Goal: Obtain resource: Download file/media

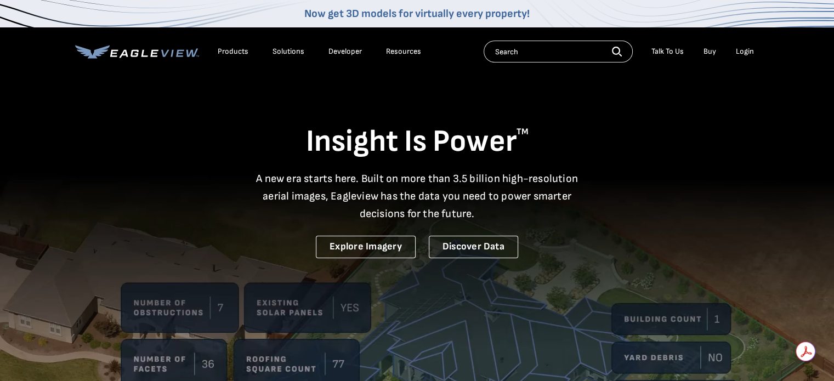
click at [744, 50] on div "Login" at bounding box center [745, 52] width 18 height 10
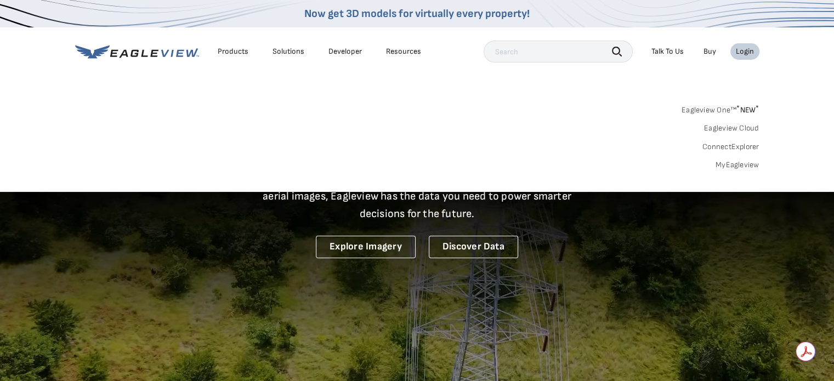
click at [734, 165] on link "MyEagleview" at bounding box center [737, 165] width 44 height 10
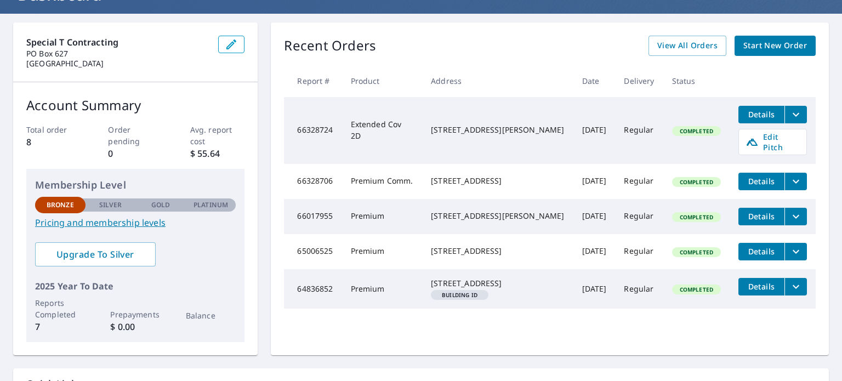
scroll to position [90, 0]
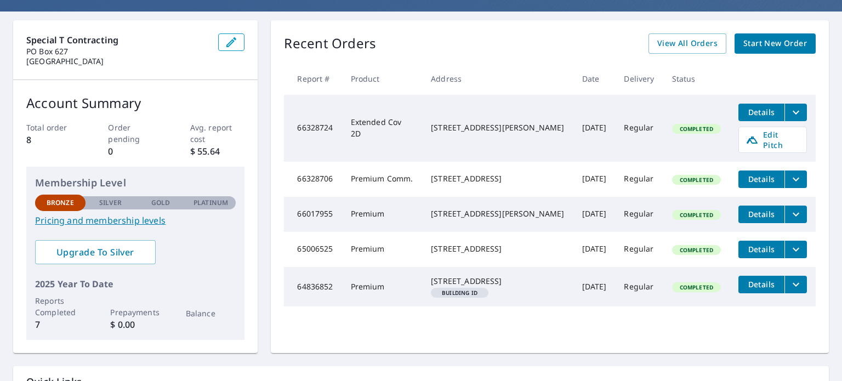
click at [754, 289] on span "Details" at bounding box center [761, 284] width 33 height 10
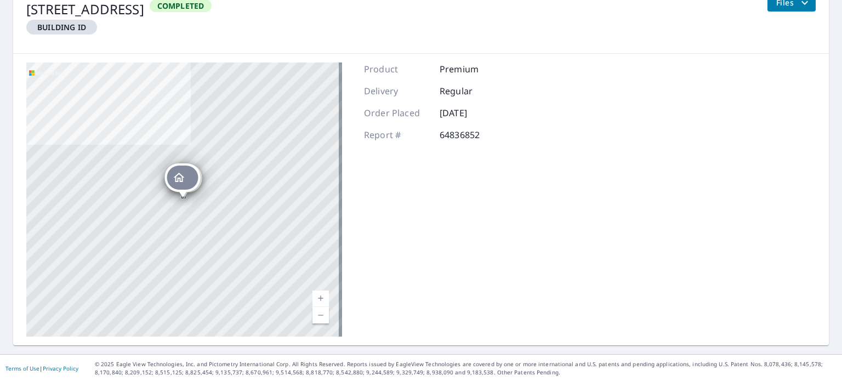
scroll to position [60, 0]
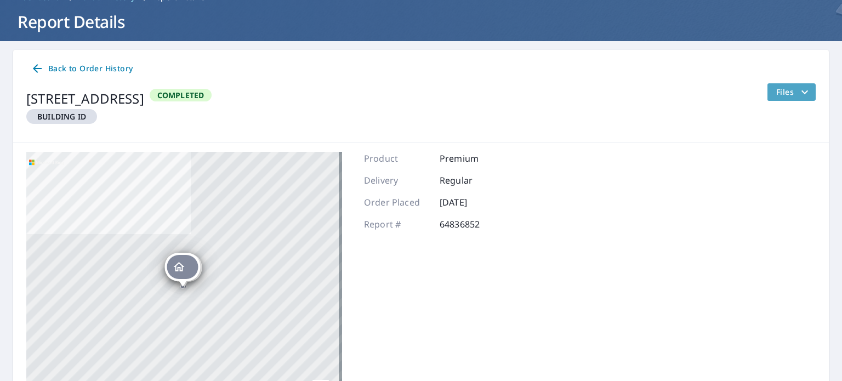
click at [780, 99] on button "Files" at bounding box center [791, 92] width 49 height 18
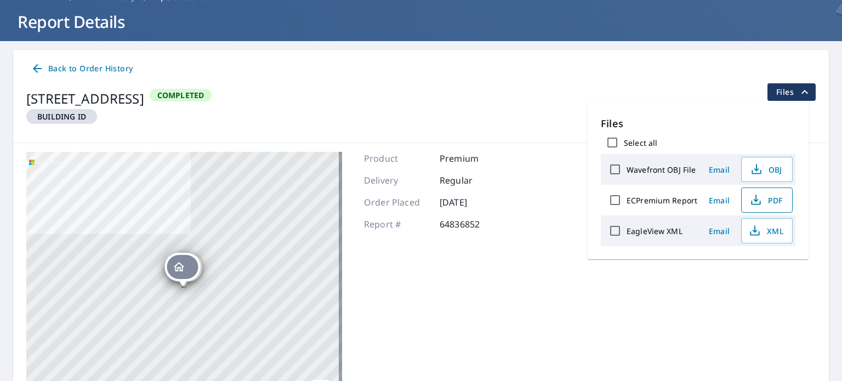
click at [765, 206] on span "PDF" at bounding box center [765, 200] width 35 height 13
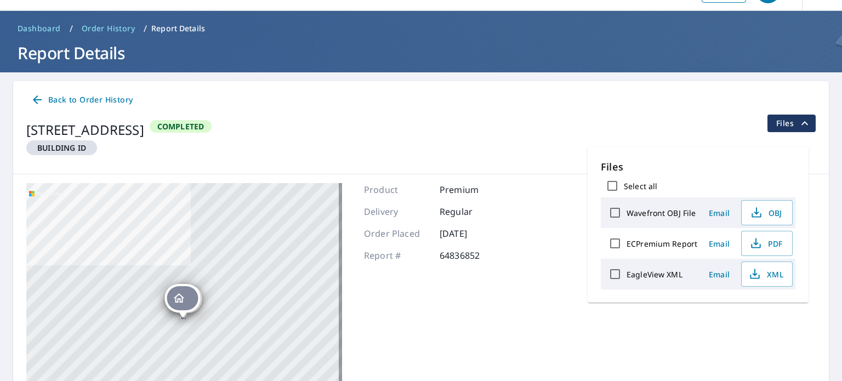
scroll to position [11, 0]
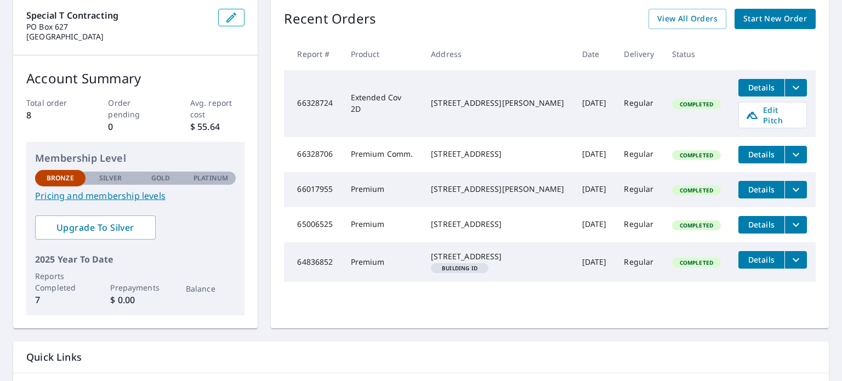
scroll to position [98, 0]
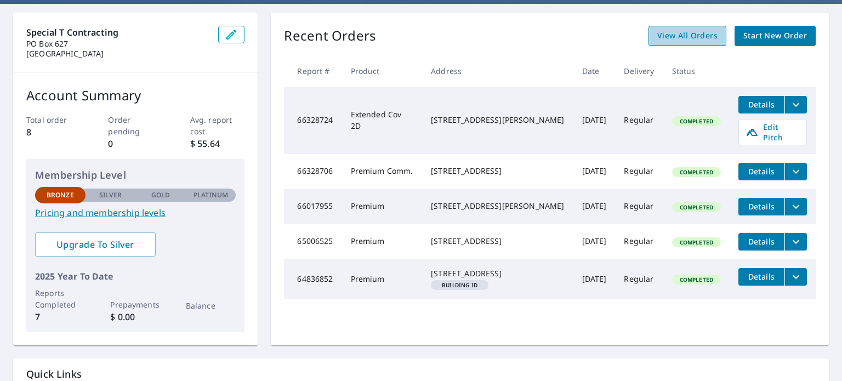
click at [688, 29] on span "View All Orders" at bounding box center [687, 36] width 60 height 14
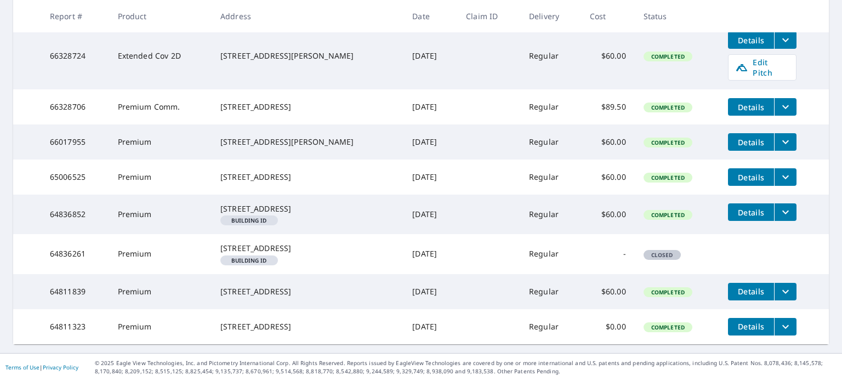
scroll to position [232, 0]
click at [735, 207] on span "Details" at bounding box center [751, 212] width 33 height 10
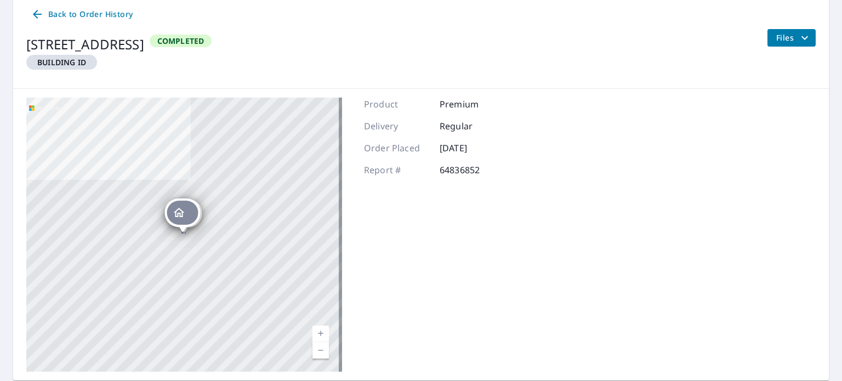
scroll to position [105, 0]
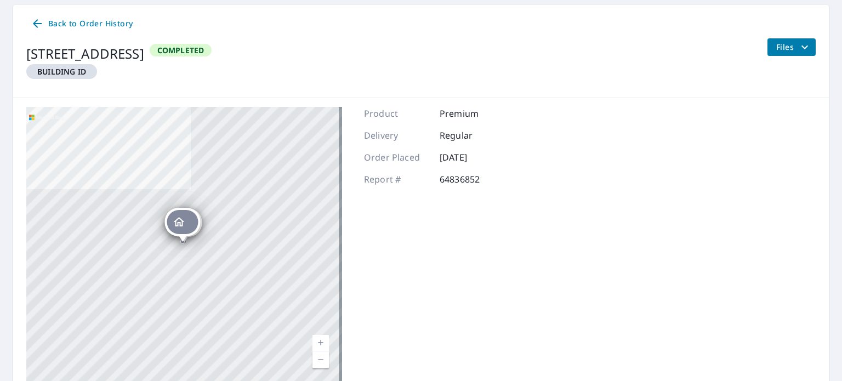
click at [799, 49] on icon "filesDropdownBtn-64836852" at bounding box center [804, 47] width 13 height 13
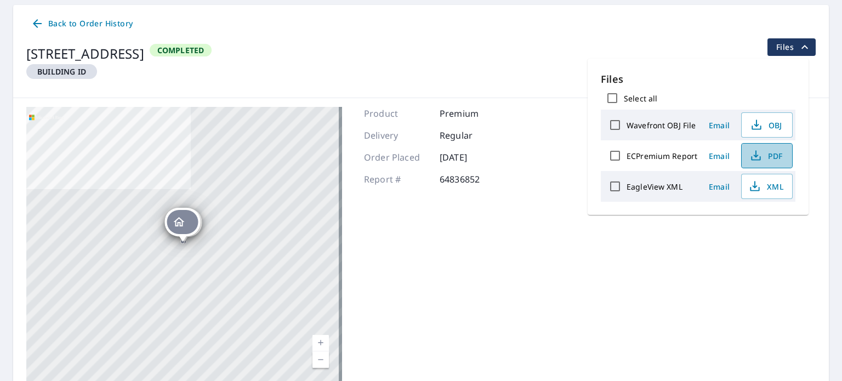
click at [775, 164] on button "PDF" at bounding box center [767, 155] width 52 height 25
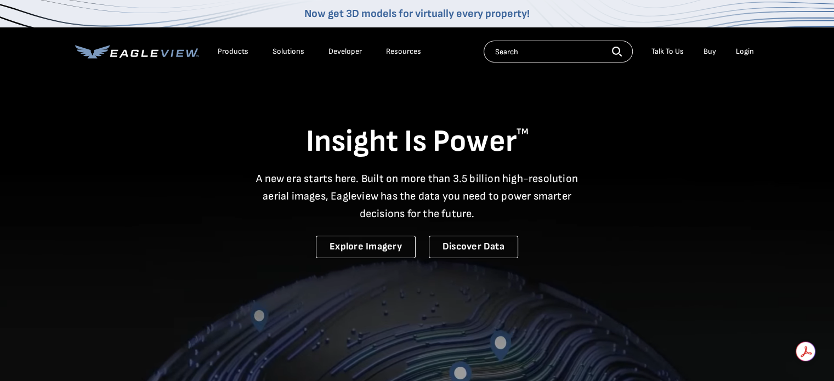
click at [739, 50] on div "Login" at bounding box center [745, 52] width 18 height 10
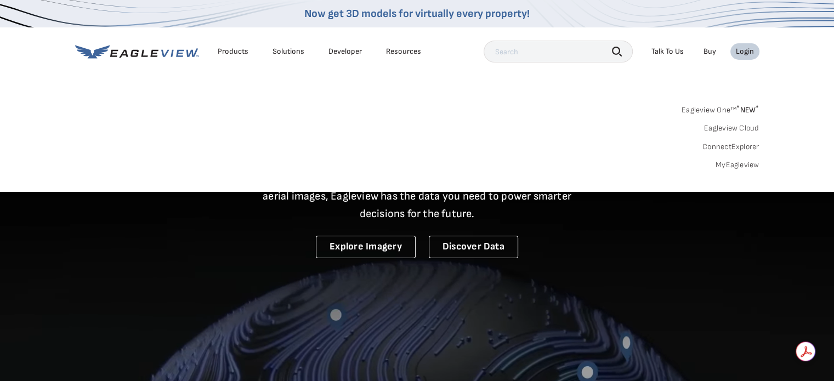
click at [747, 163] on link "MyEagleview" at bounding box center [737, 165] width 44 height 10
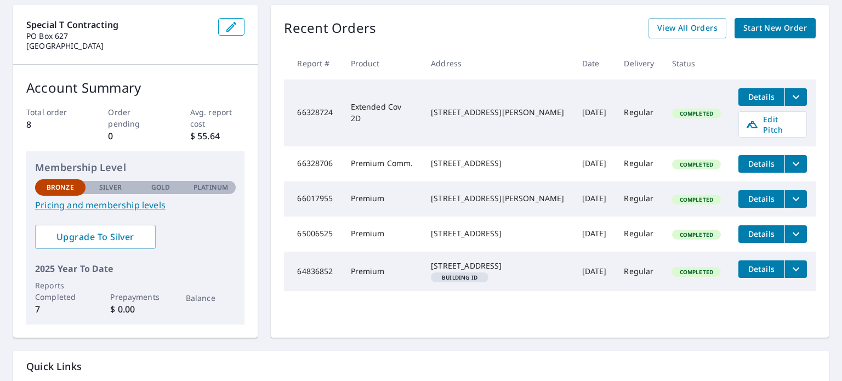
scroll to position [140, 0]
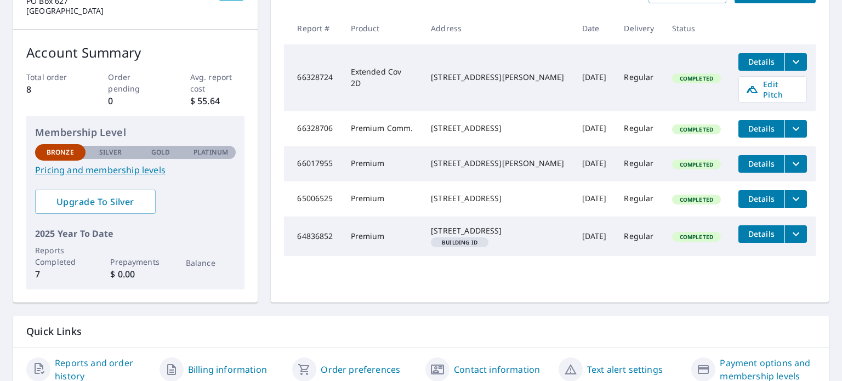
click at [758, 237] on span "Details" at bounding box center [761, 234] width 33 height 10
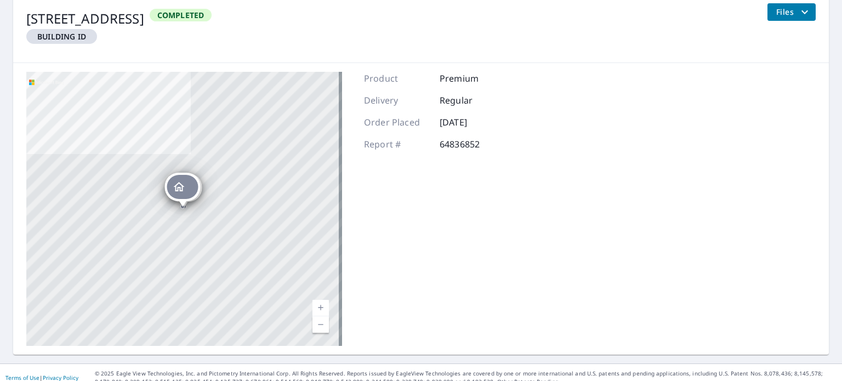
click at [791, 2] on div "Back to Order History [STREET_ADDRESS] Building ID Completed Files" at bounding box center [421, 16] width 816 height 93
click at [798, 7] on icon "filesDropdownBtn-64836852" at bounding box center [804, 11] width 13 height 13
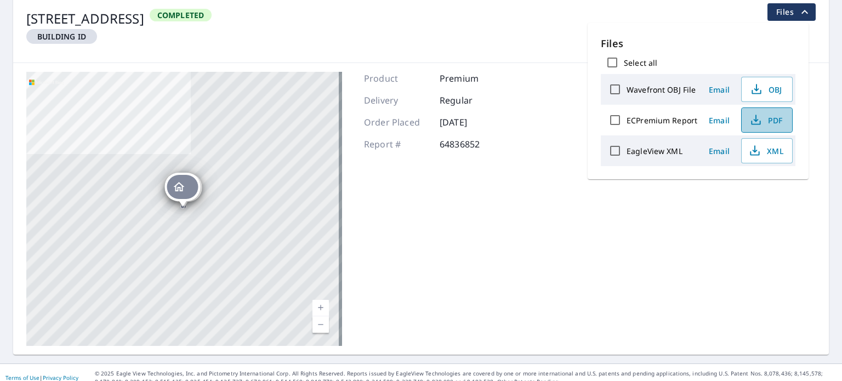
click at [766, 115] on span "PDF" at bounding box center [765, 119] width 35 height 13
